Goal: Transaction & Acquisition: Subscribe to service/newsletter

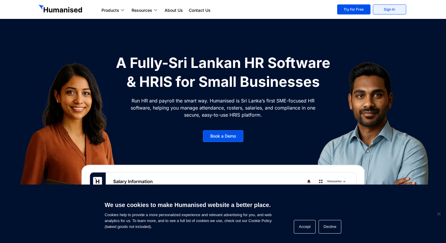
click at [391, 9] on link "Sign In" at bounding box center [389, 9] width 33 height 10
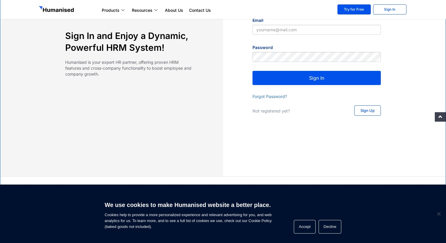
scroll to position [78, 0]
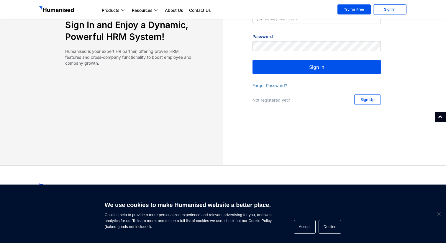
click at [368, 103] on link "Sign Up" at bounding box center [367, 99] width 27 height 10
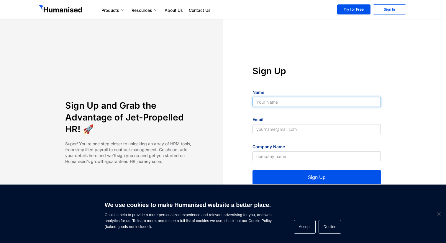
click at [334, 99] on input "Name" at bounding box center [316, 102] width 128 height 10
type input "[PERSON_NAME]"
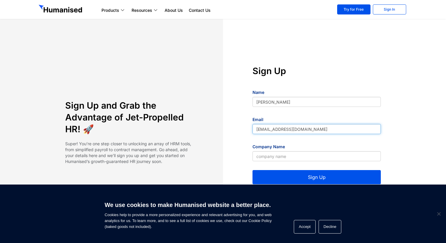
drag, startPoint x: 317, startPoint y: 129, endPoint x: 271, endPoint y: 129, distance: 45.1
click at [271, 129] on input "[EMAIL_ADDRESS][DOMAIN_NAME]" at bounding box center [316, 129] width 128 height 10
type input "[PERSON_NAME][EMAIL_ADDRESS][DOMAIN_NAME]"
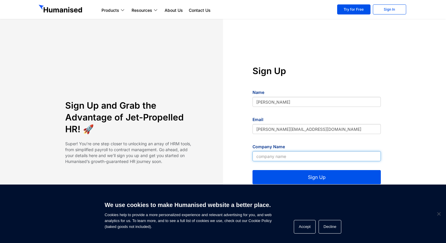
click at [273, 154] on input "Company Name" at bounding box center [316, 156] width 128 height 10
type input "Celeste Mendis (Private) LTD"
click at [316, 173] on button "Sign Up" at bounding box center [316, 177] width 128 height 14
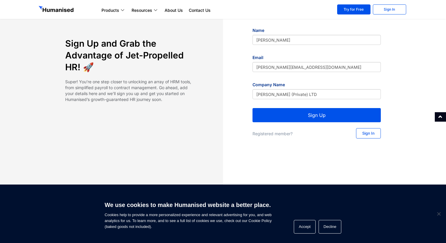
scroll to position [62, 0]
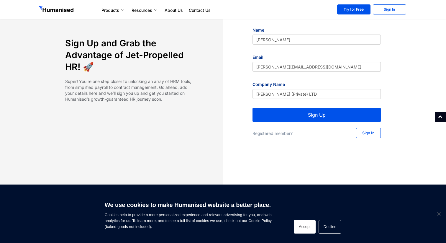
click at [310, 223] on button "Accept" at bounding box center [305, 227] width 22 height 14
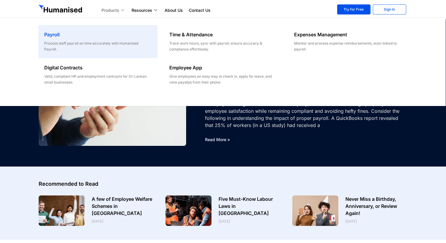
click at [71, 46] on div "Process staff payroll on time accurately with Humanised Payroll." at bounding box center [97, 46] width 107 height 12
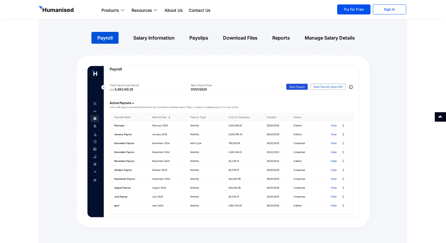
scroll to position [429, 0]
